Goal: Information Seeking & Learning: Learn about a topic

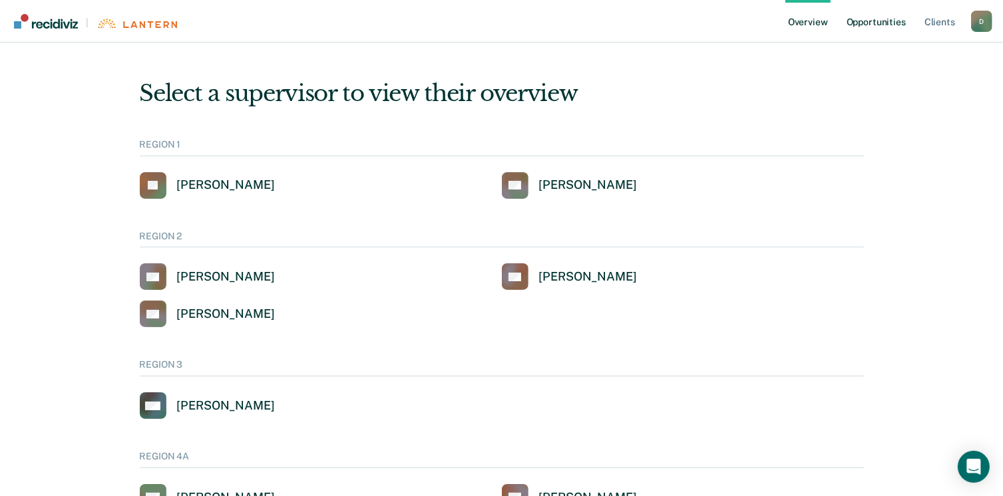
click at [873, 26] on link "Opportunities" at bounding box center [876, 21] width 65 height 43
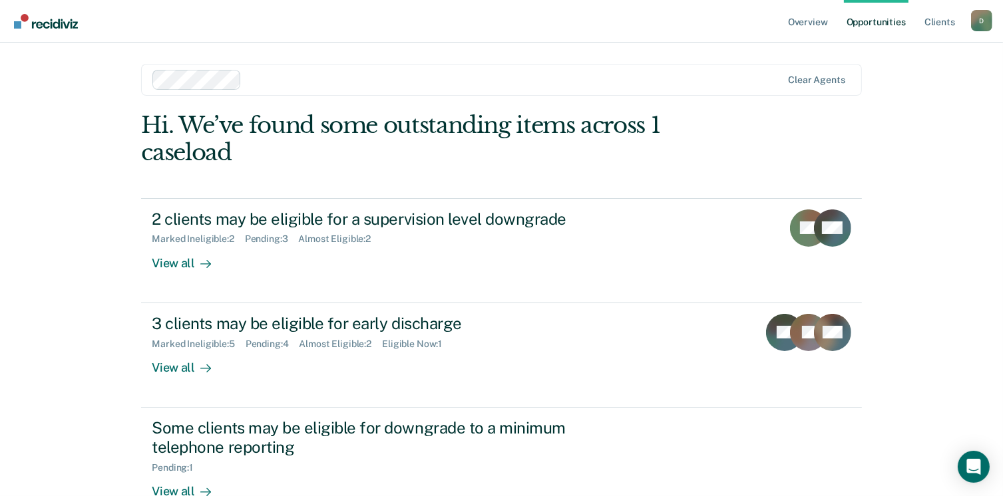
click at [856, 3] on link "Opportunities" at bounding box center [876, 21] width 65 height 43
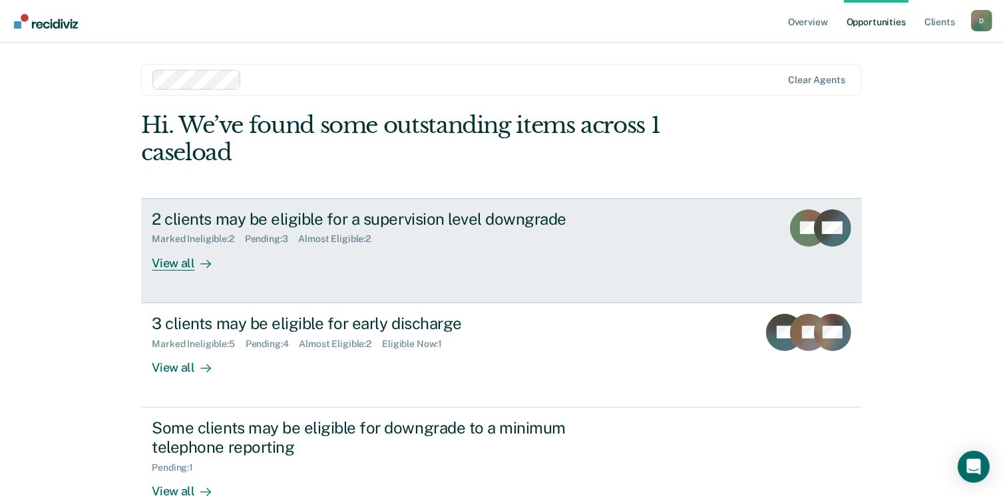
click at [693, 301] on link "2 clients may be eligible for a supervision level downgrade Marked Ineligible :…" at bounding box center [501, 250] width 720 height 105
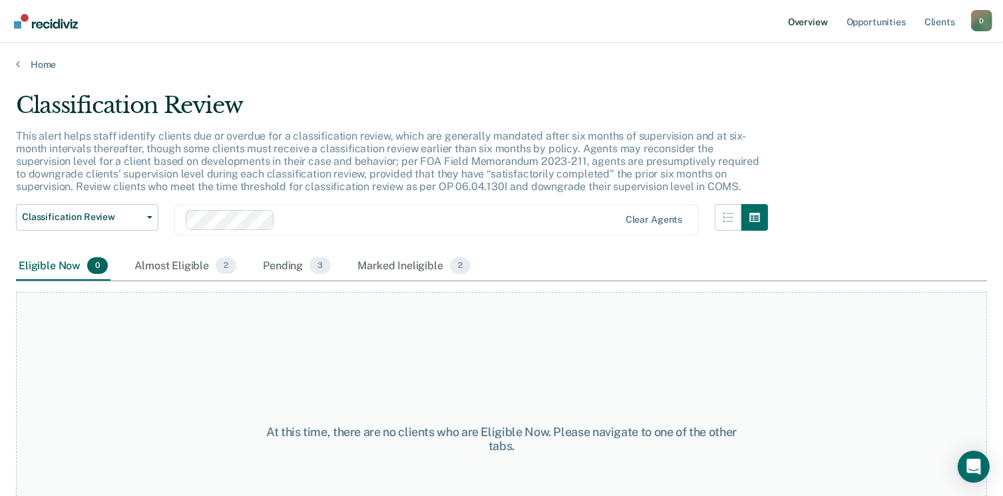
click at [796, 25] on link "Overview" at bounding box center [807, 21] width 45 height 43
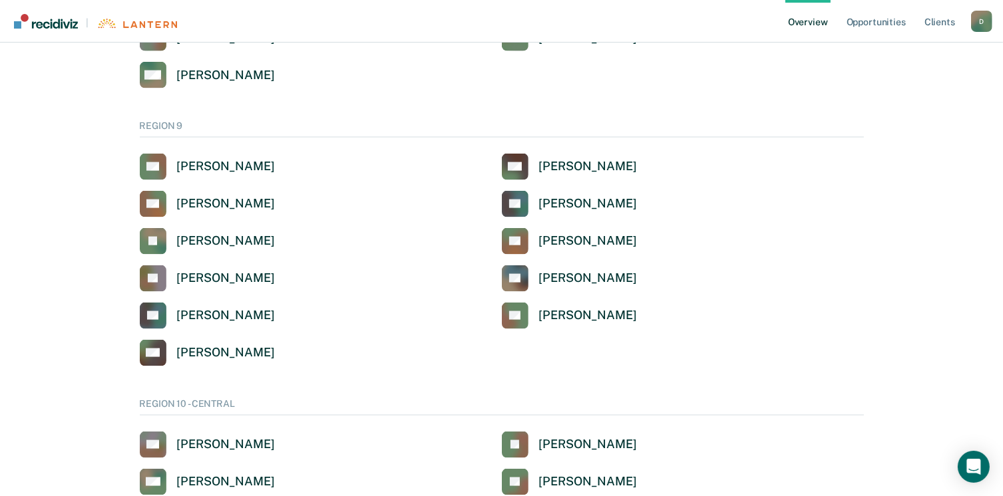
scroll to position [1796, 0]
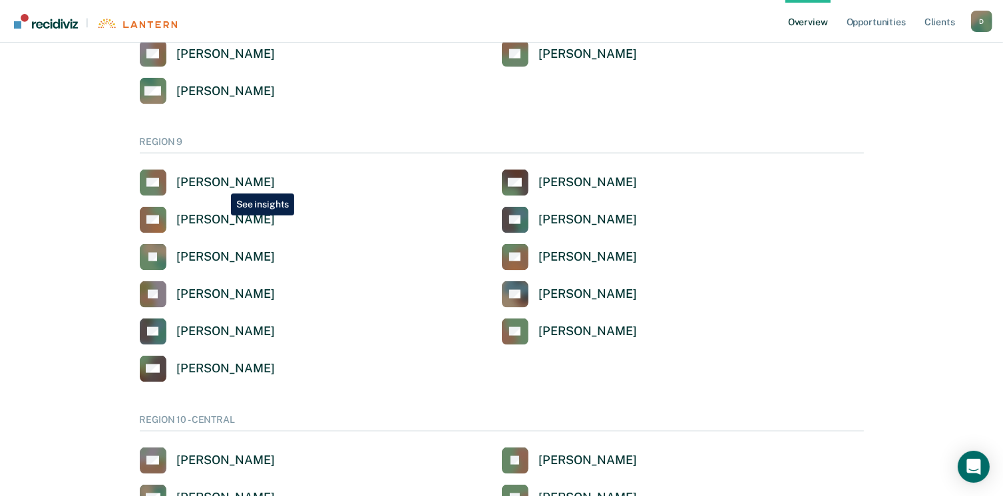
click at [220, 184] on div "[PERSON_NAME]" at bounding box center [226, 182] width 98 height 15
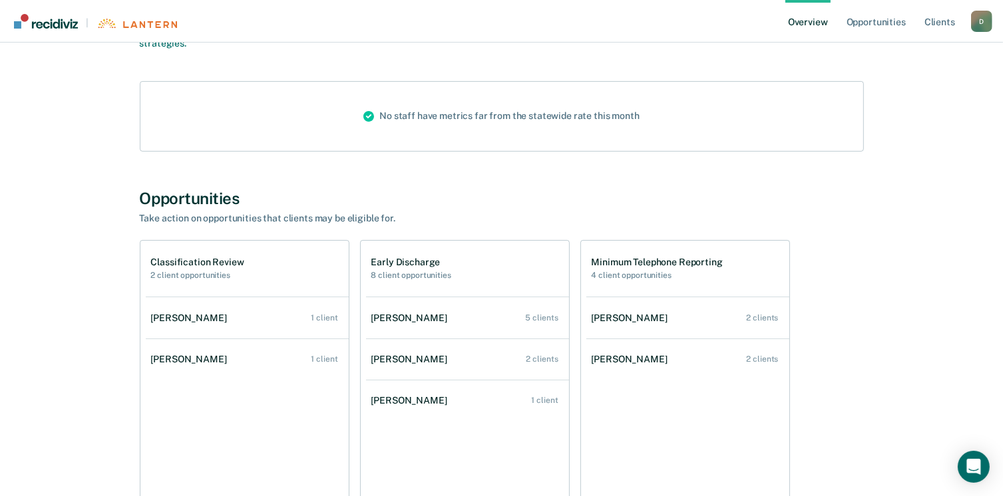
scroll to position [200, 0]
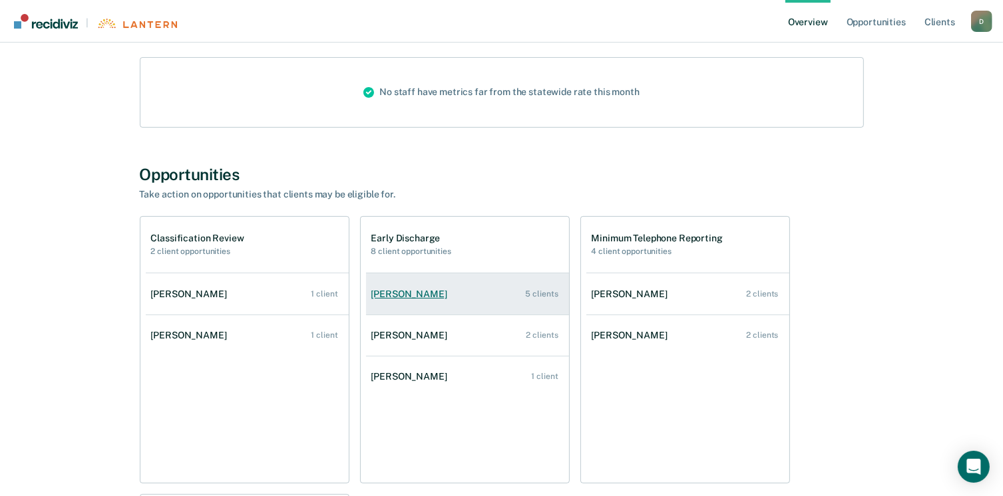
click at [546, 293] on div "5 clients" at bounding box center [542, 293] width 33 height 9
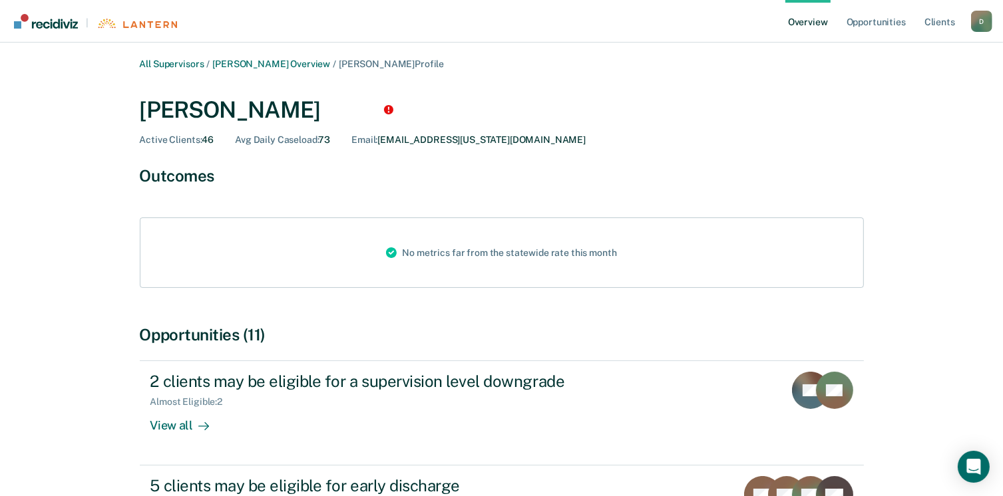
click at [816, 3] on link "Overview" at bounding box center [807, 21] width 45 height 43
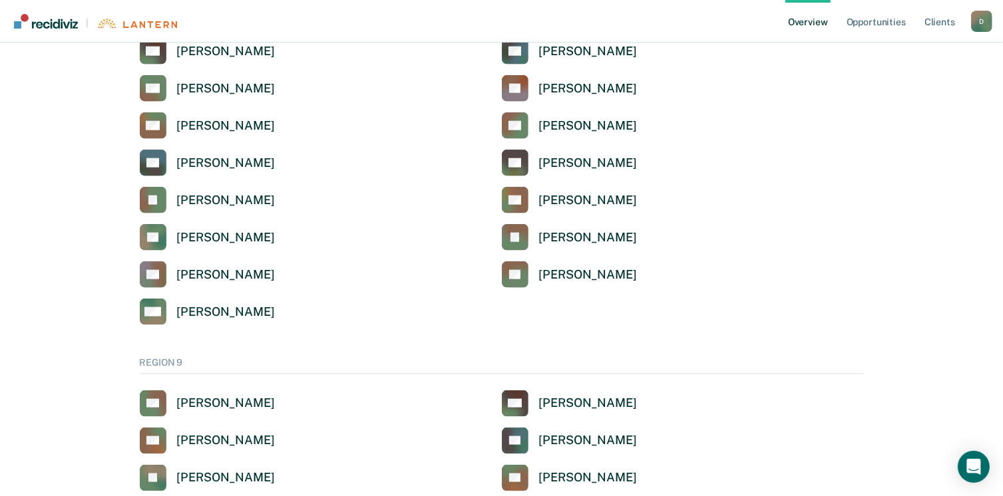
scroll to position [1730, 0]
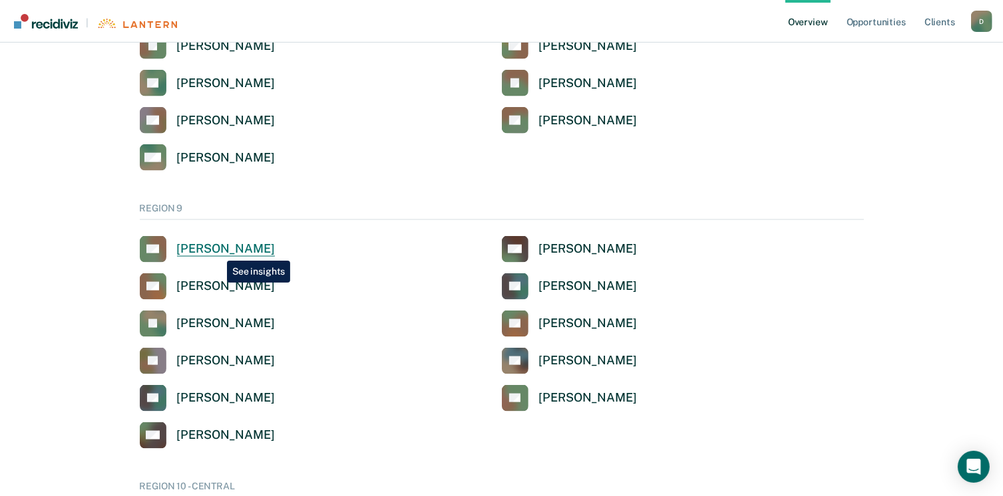
click at [217, 251] on div "[PERSON_NAME]" at bounding box center [226, 249] width 98 height 15
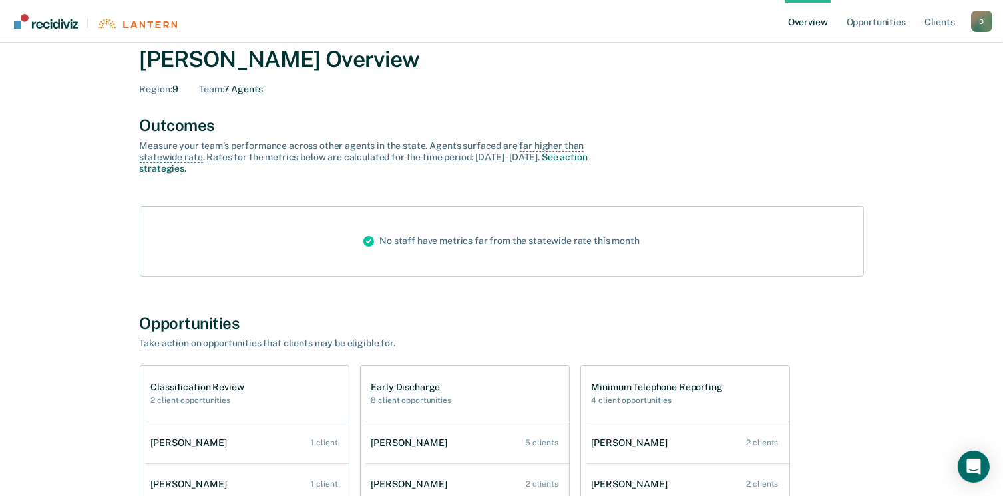
scroll to position [200, 0]
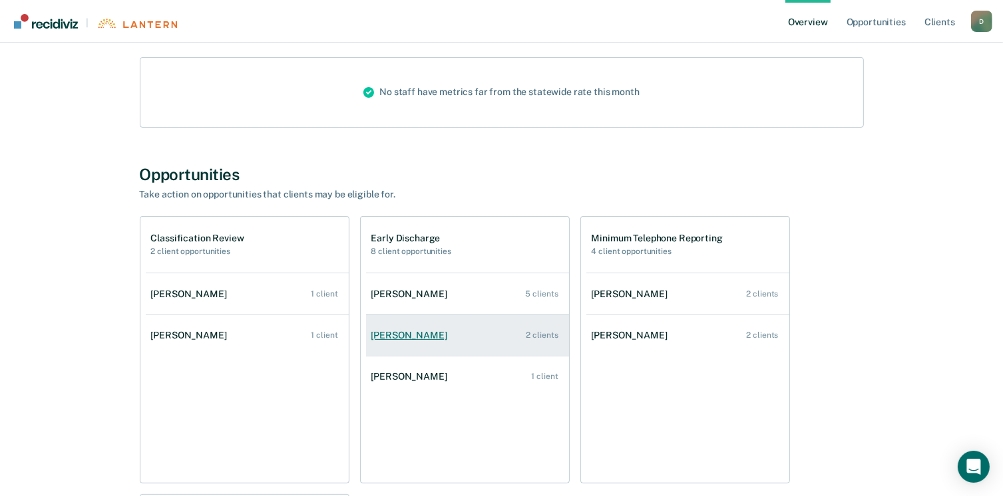
click at [423, 331] on div "[PERSON_NAME]" at bounding box center [411, 335] width 81 height 11
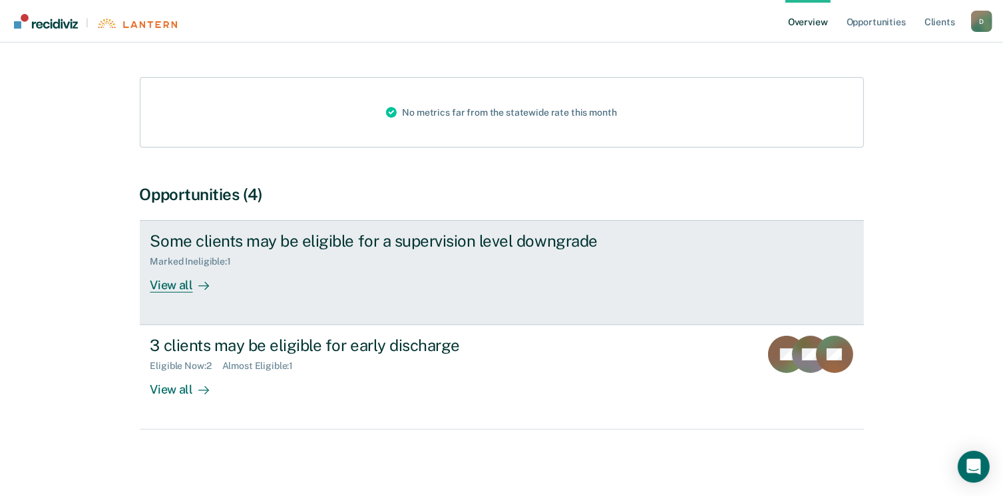
scroll to position [142, 0]
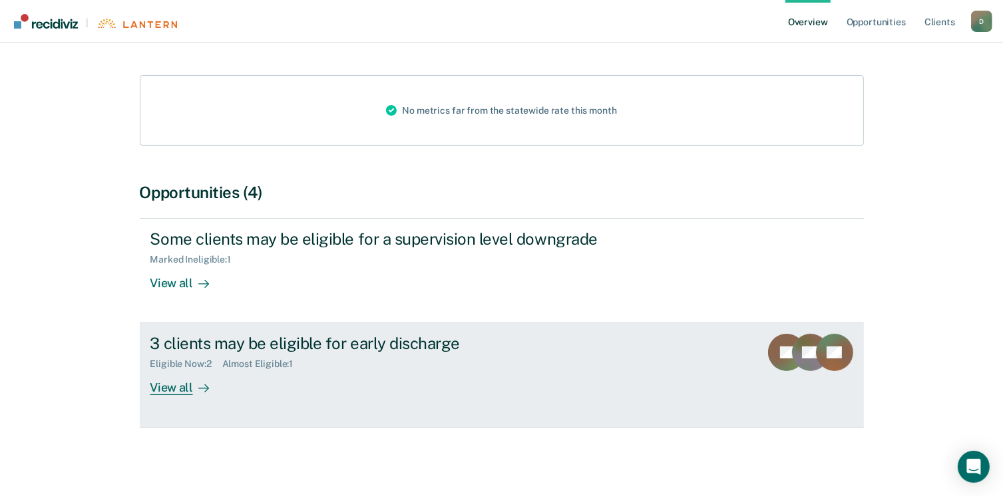
click at [175, 391] on div "View all" at bounding box center [187, 383] width 75 height 26
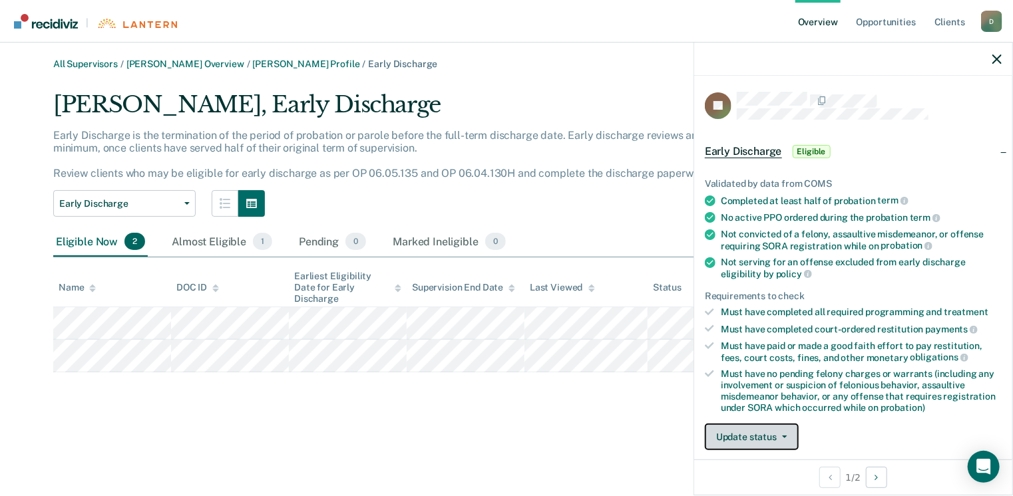
click at [747, 434] on button "Update status" at bounding box center [752, 437] width 94 height 27
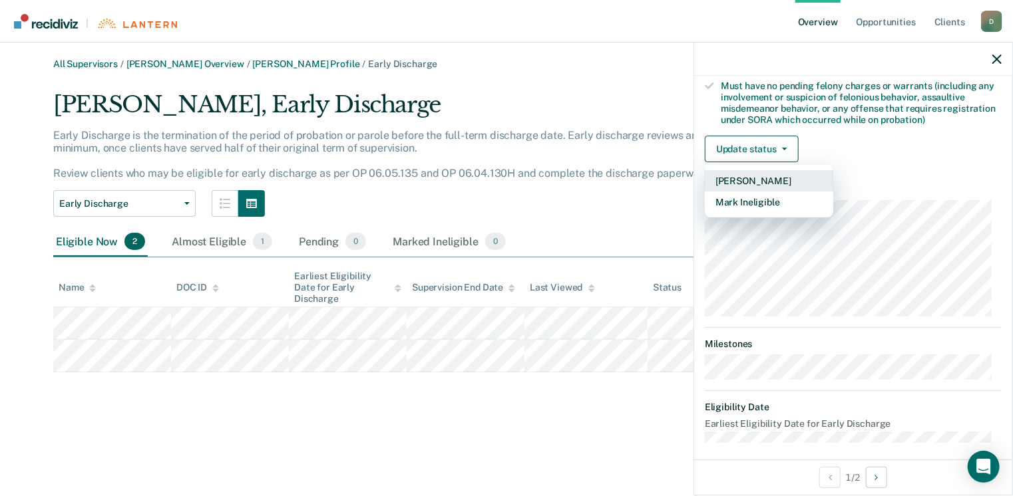
scroll to position [293, 0]
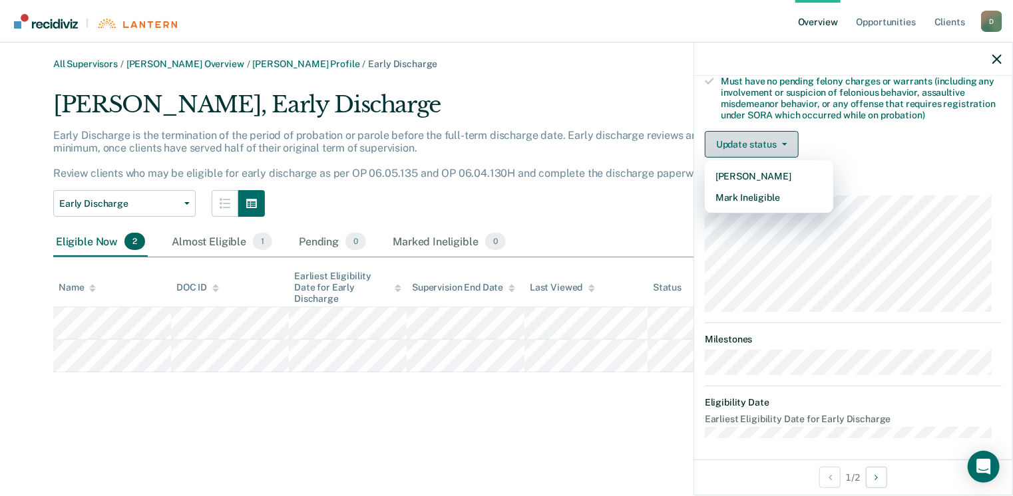
click at [751, 142] on button "Update status" at bounding box center [752, 144] width 94 height 27
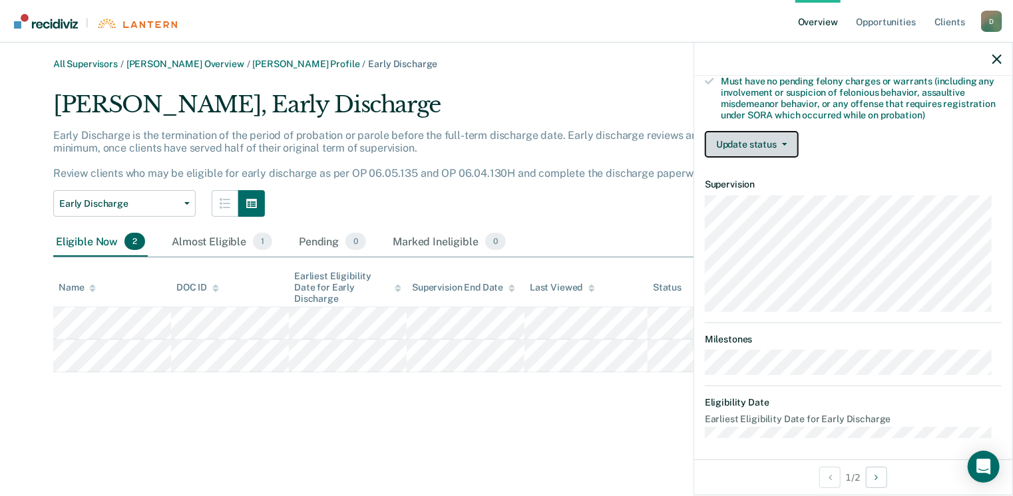
click at [751, 142] on button "Update status" at bounding box center [752, 144] width 94 height 27
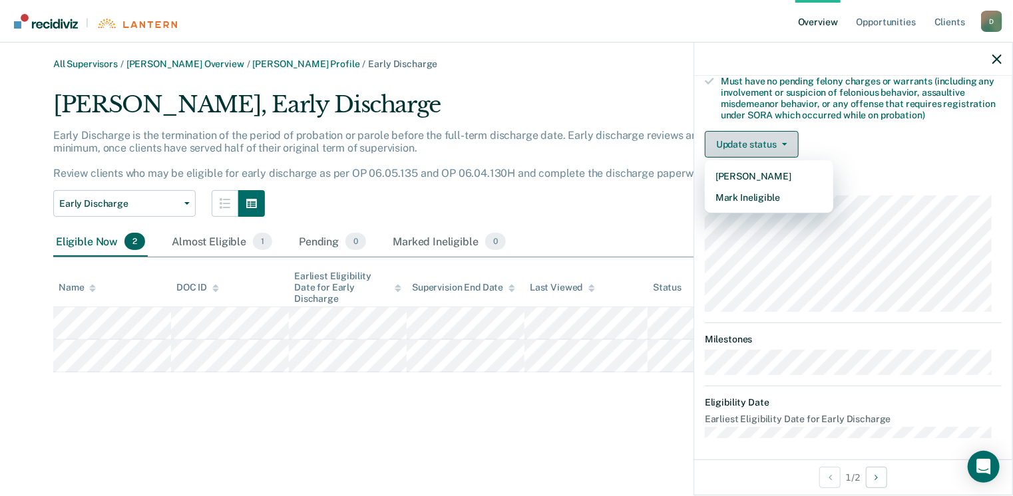
click at [751, 142] on button "Update status" at bounding box center [752, 144] width 94 height 27
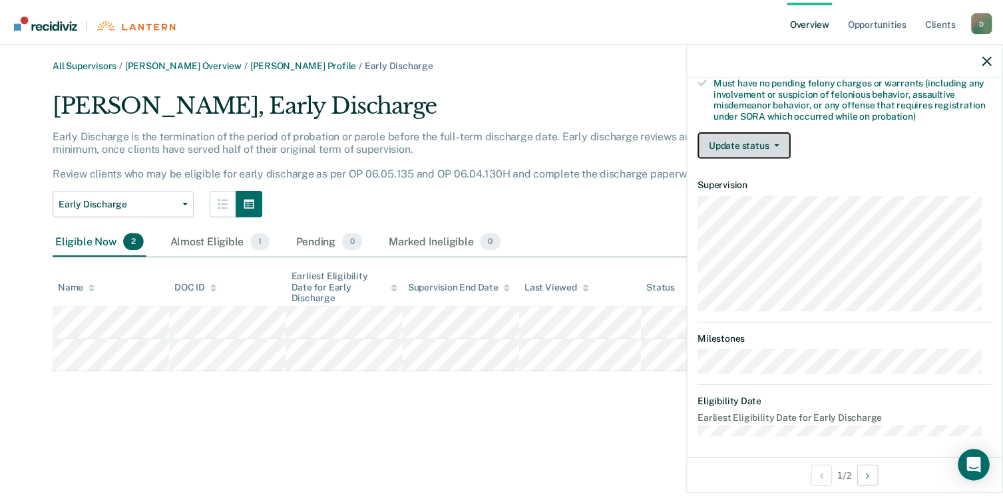
scroll to position [0, 0]
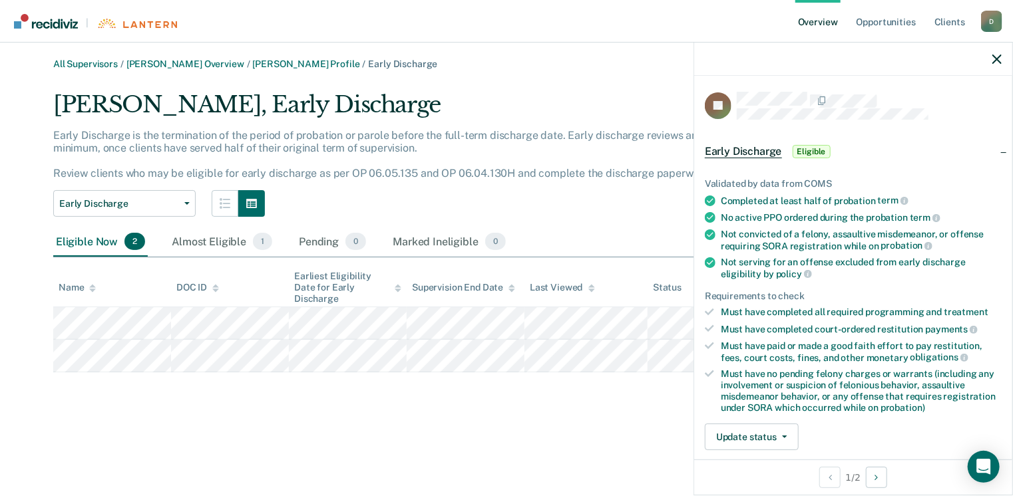
click at [599, 228] on div "Eligible Now 2 Almost Eligible 1 Pending 0 Marked Ineligible 0" at bounding box center [506, 243] width 906 height 30
click at [202, 240] on div "Almost Eligible 1" at bounding box center [222, 242] width 106 height 29
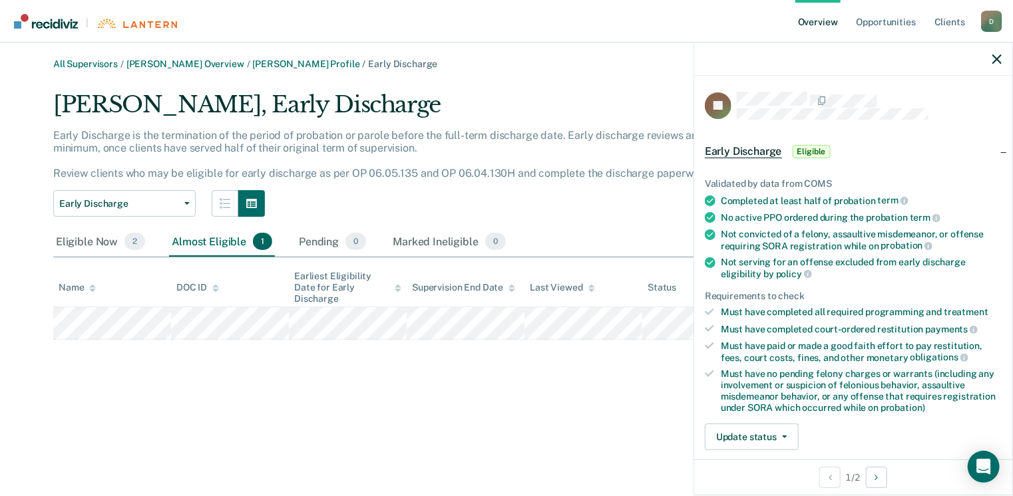
click at [808, 2] on link "Overview" at bounding box center [817, 21] width 45 height 43
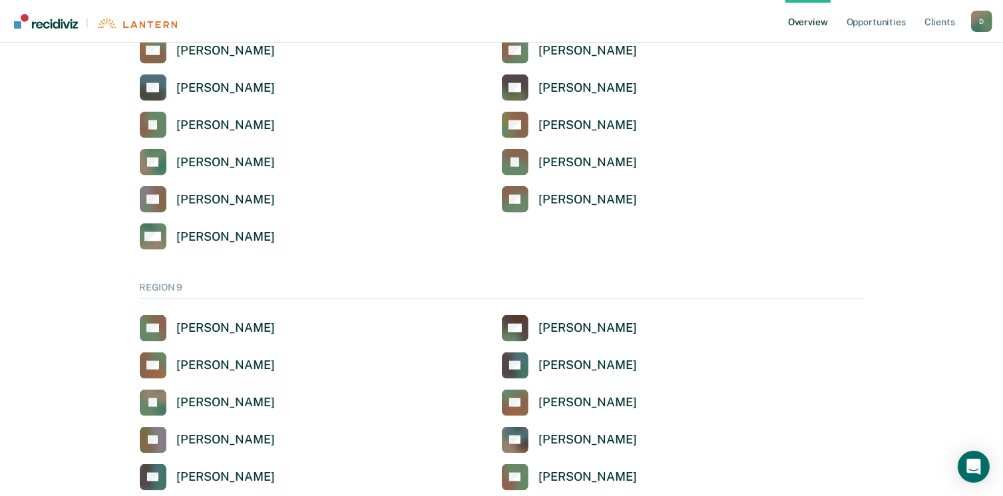
scroll to position [1863, 0]
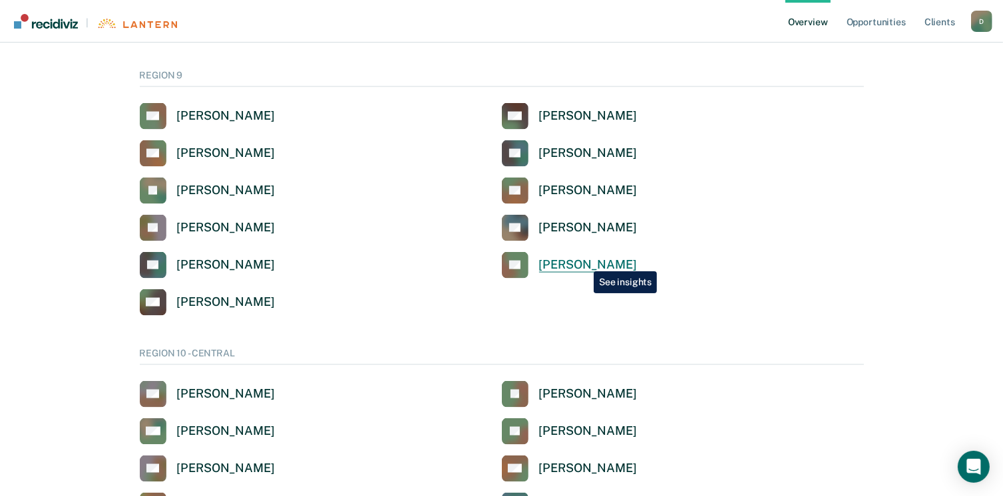
click at [584, 261] on div "[PERSON_NAME]" at bounding box center [588, 264] width 98 height 15
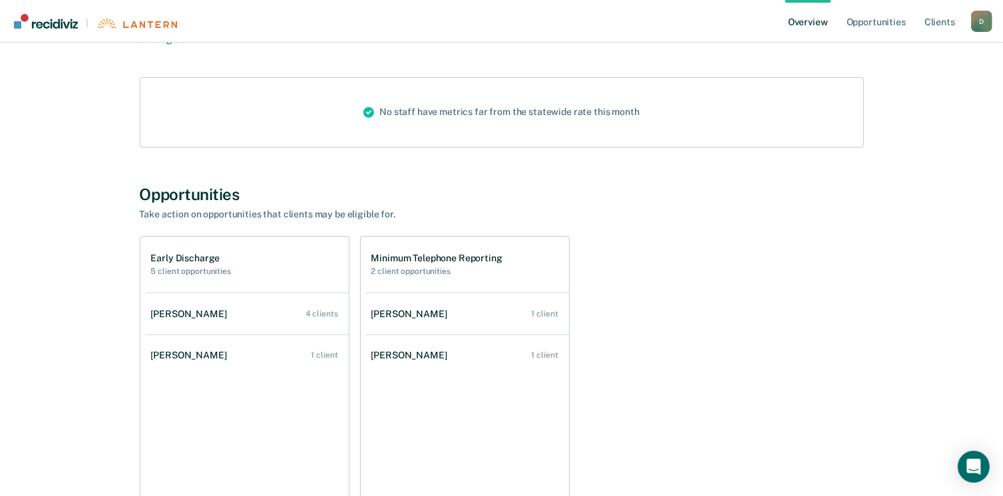
scroll to position [200, 0]
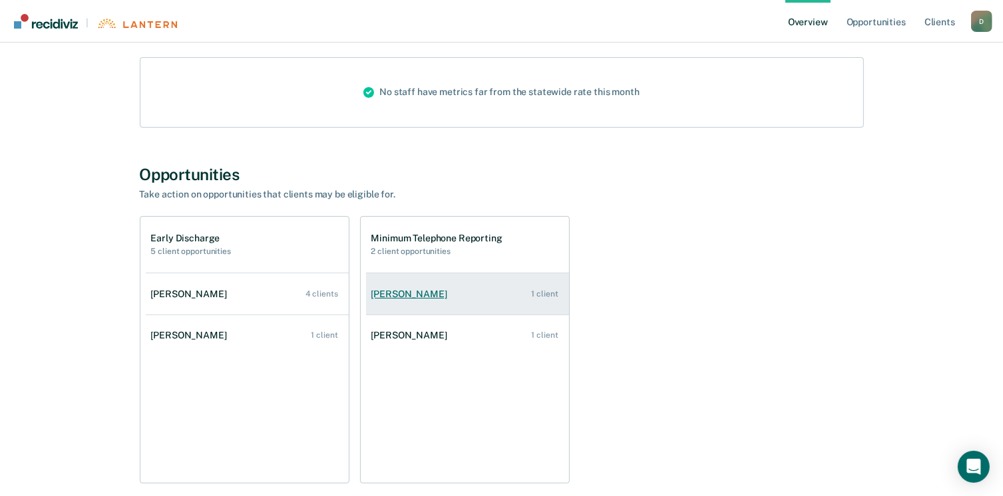
click at [550, 294] on div "1 client" at bounding box center [544, 293] width 27 height 9
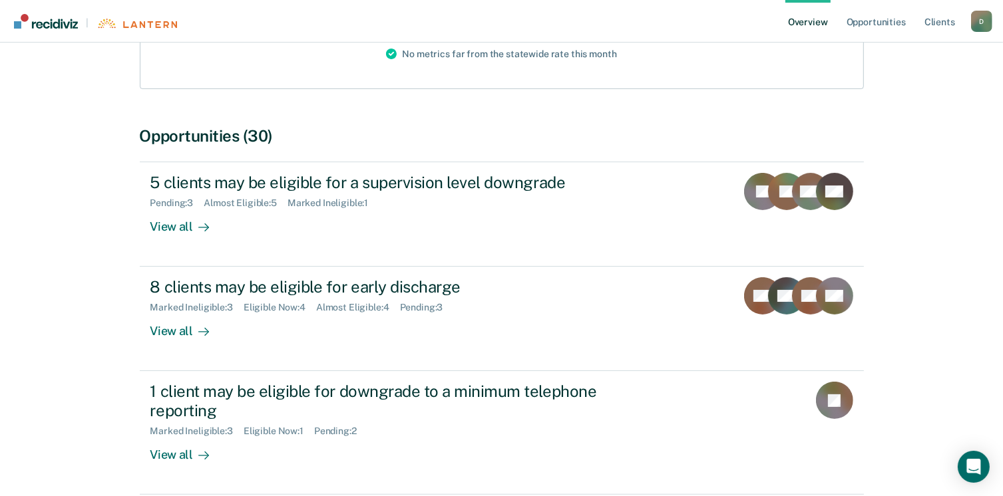
scroll to position [200, 0]
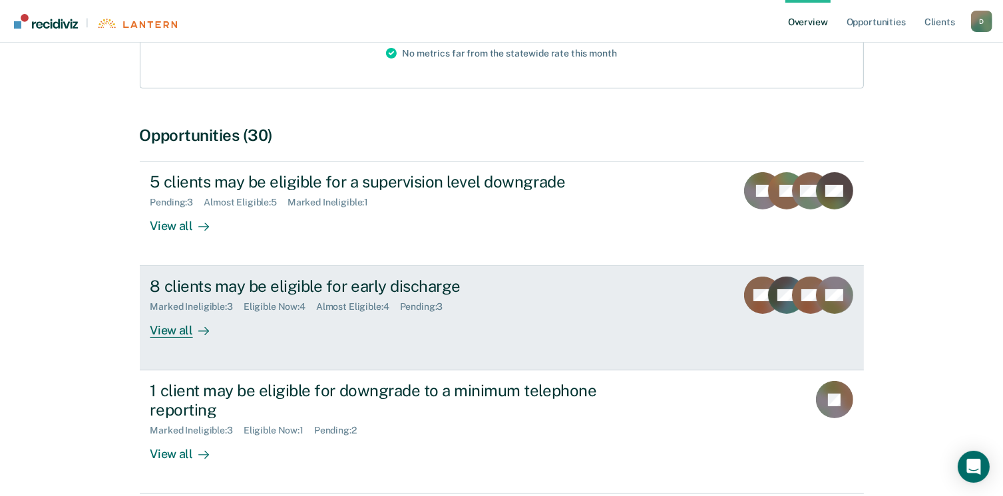
click at [166, 331] on div "View all" at bounding box center [187, 326] width 75 height 26
